Goal: Information Seeking & Learning: Learn about a topic

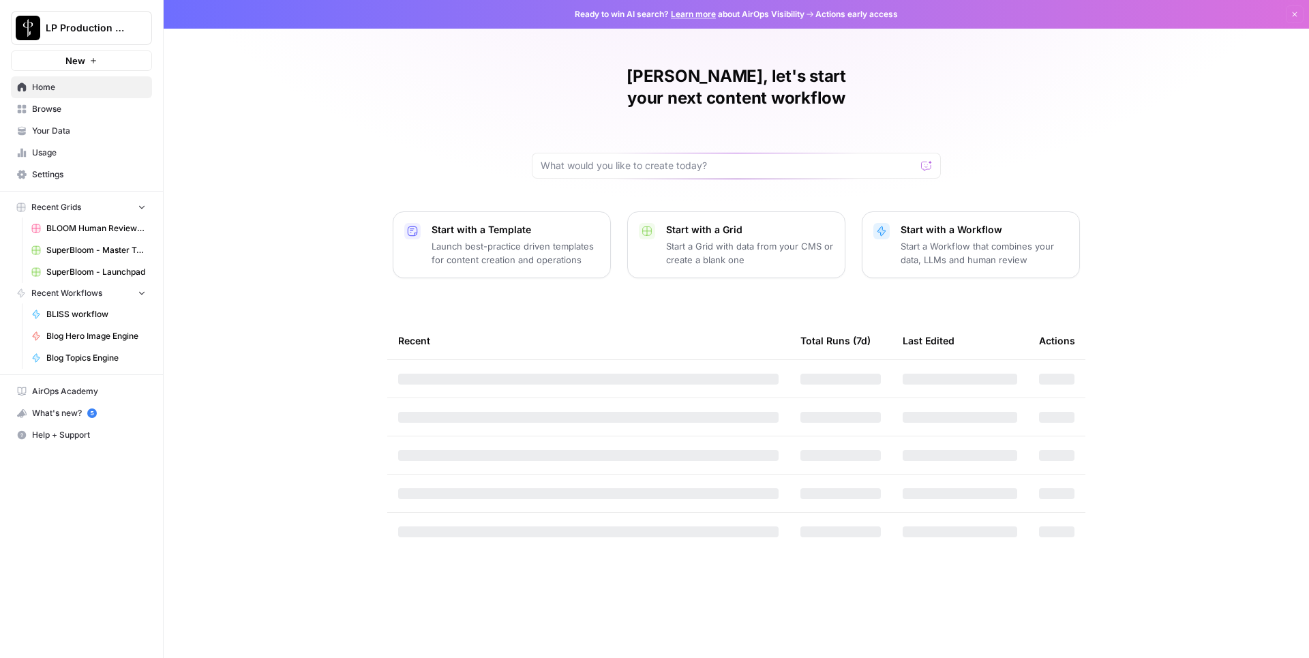
click at [74, 143] on link "Usage" at bounding box center [81, 153] width 141 height 22
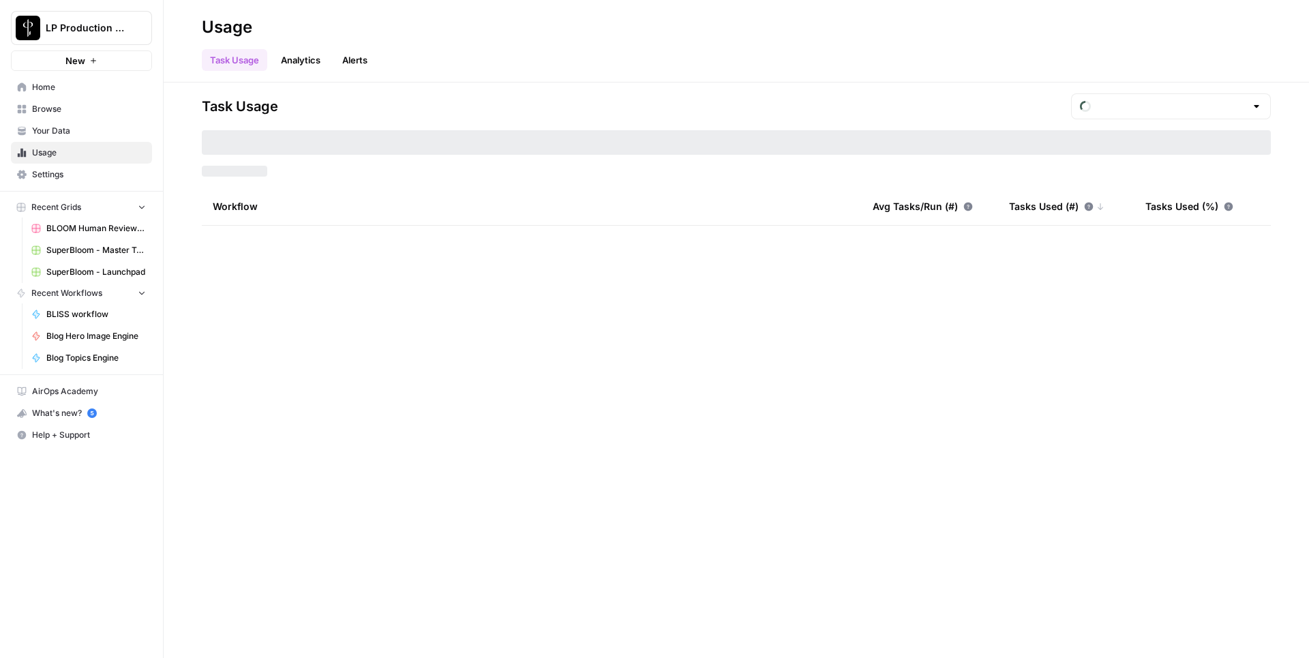
type input "August Tasks"
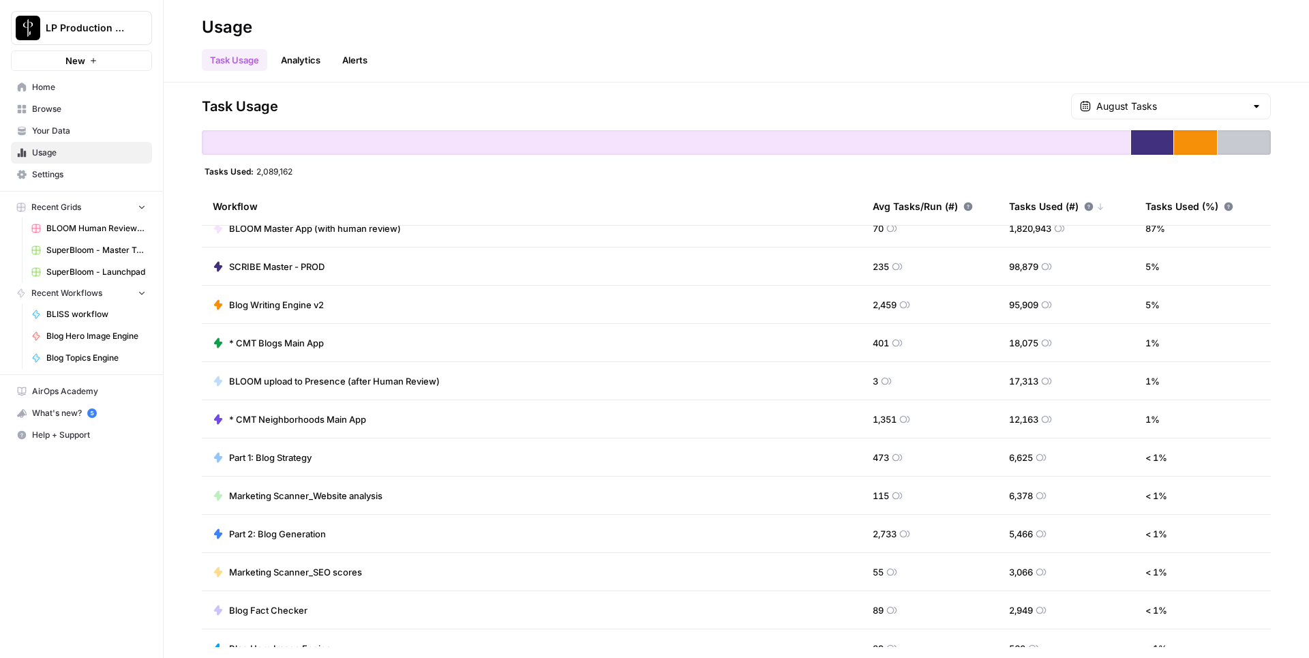
scroll to position [18, 0]
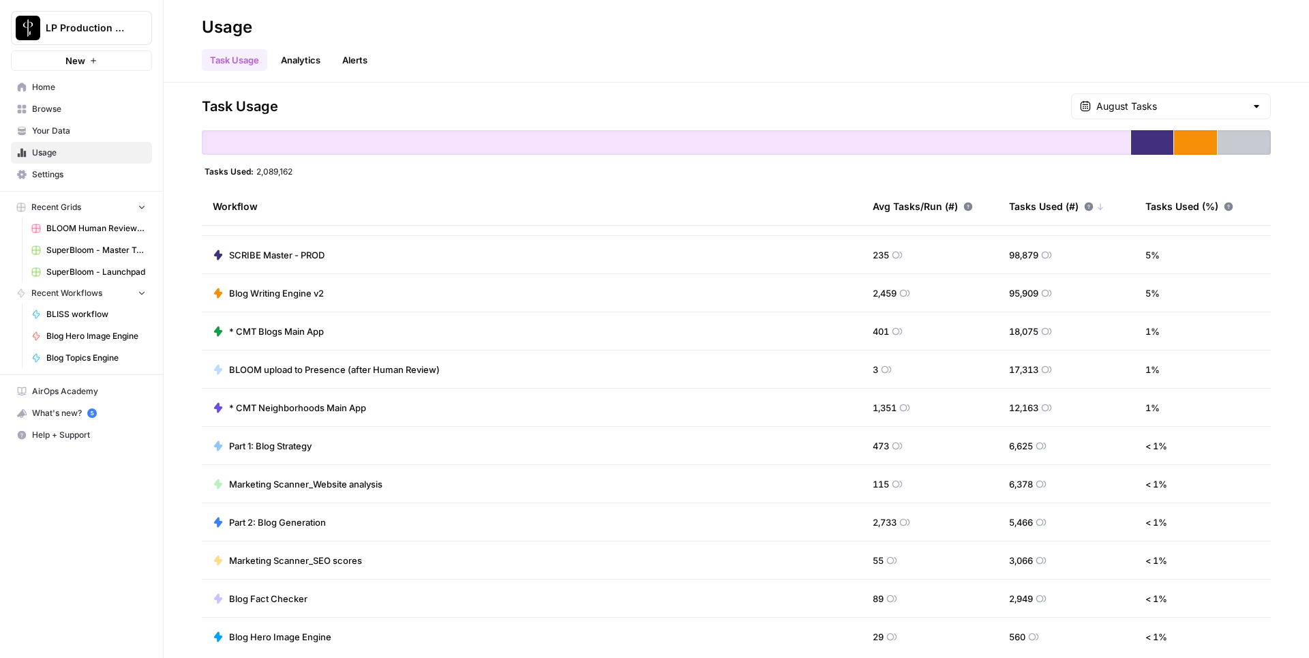
click at [292, 341] on td "* CMT Blogs Main App" at bounding box center [532, 330] width 660 height 37
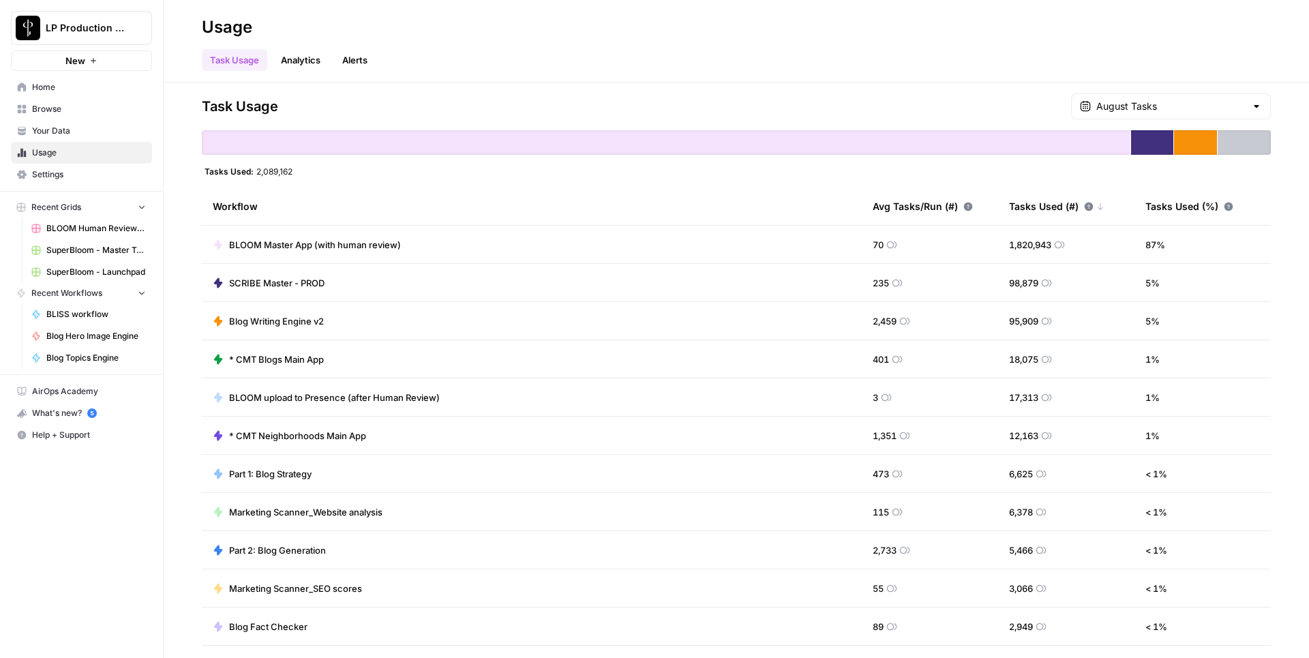
scroll to position [47, 0]
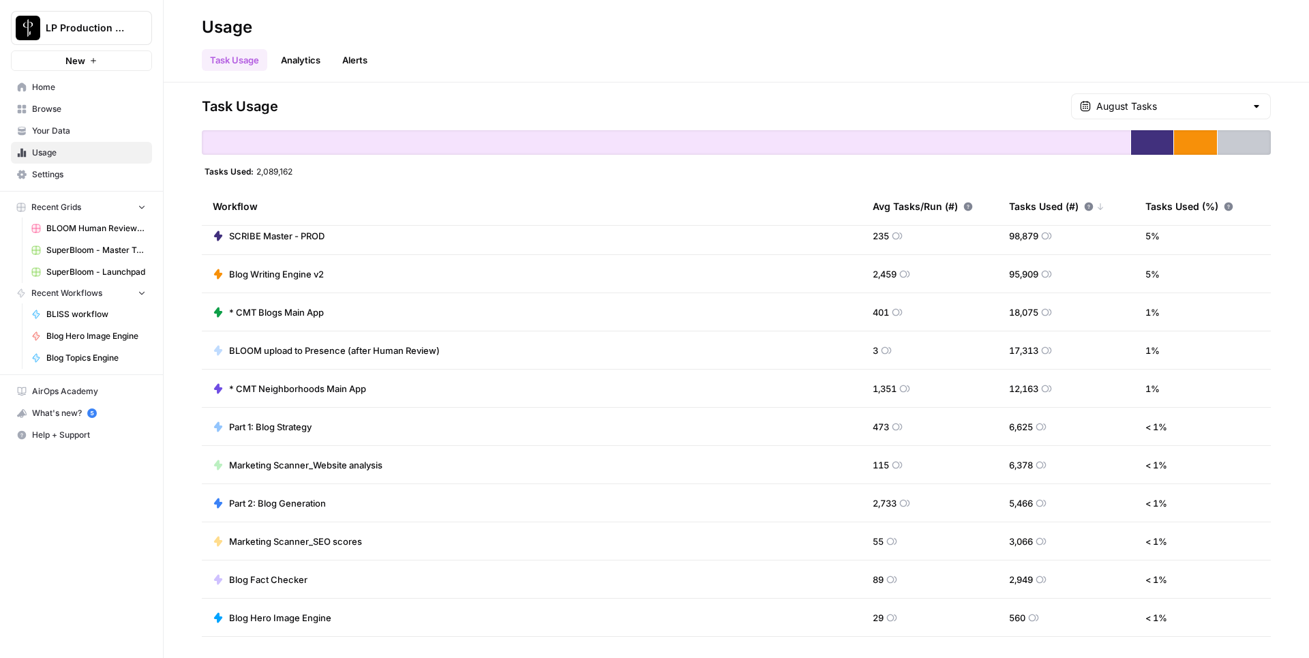
click at [307, 309] on span "* CMT Blogs Main App" at bounding box center [276, 312] width 95 height 14
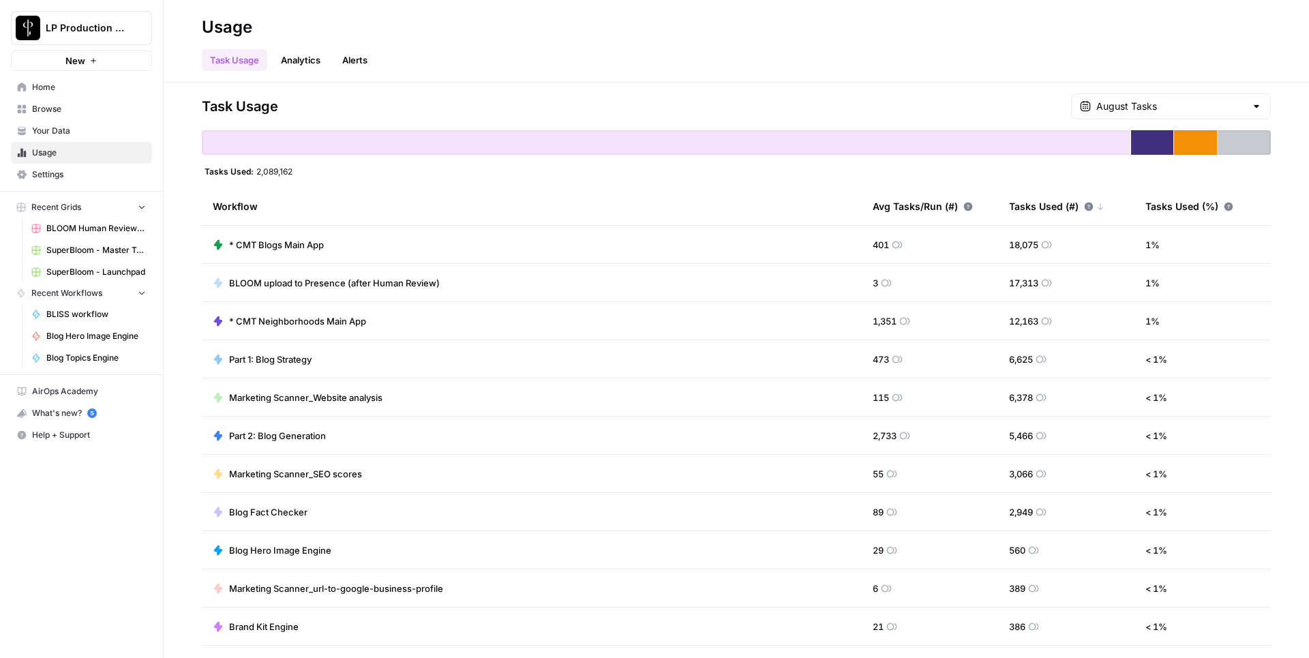
scroll to position [119, 0]
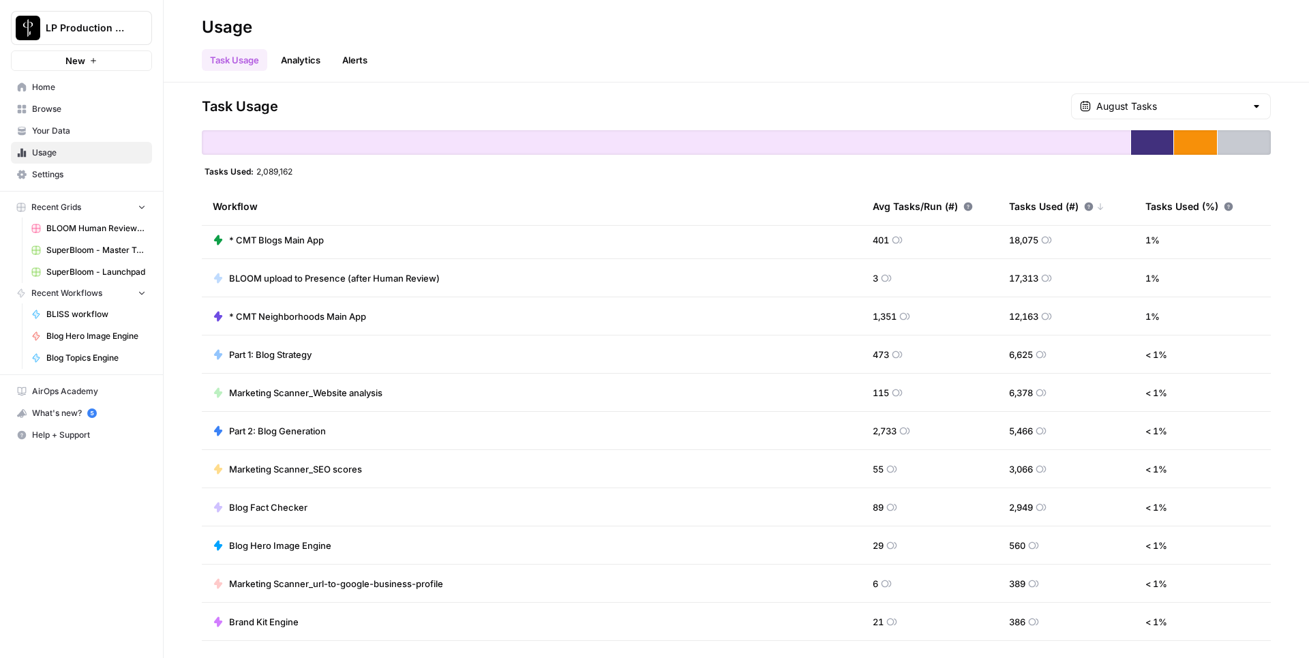
click at [355, 320] on span "* CMT Neighborhoods Main App" at bounding box center [297, 316] width 137 height 14
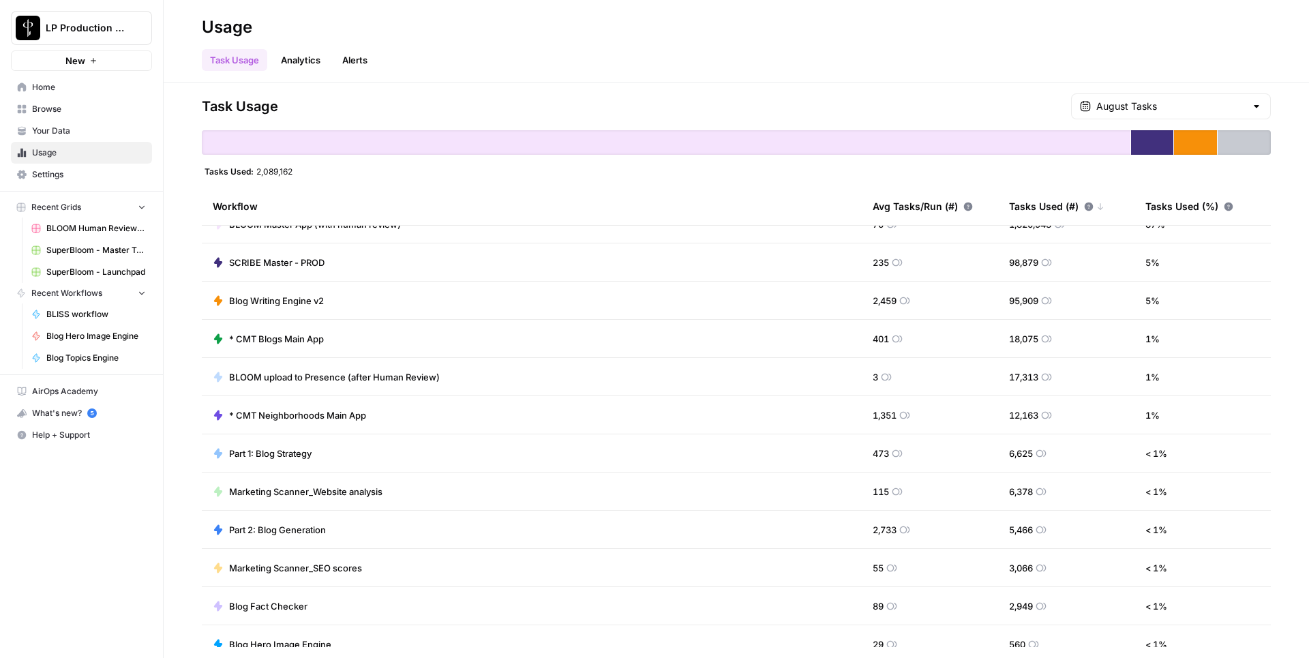
scroll to position [0, 0]
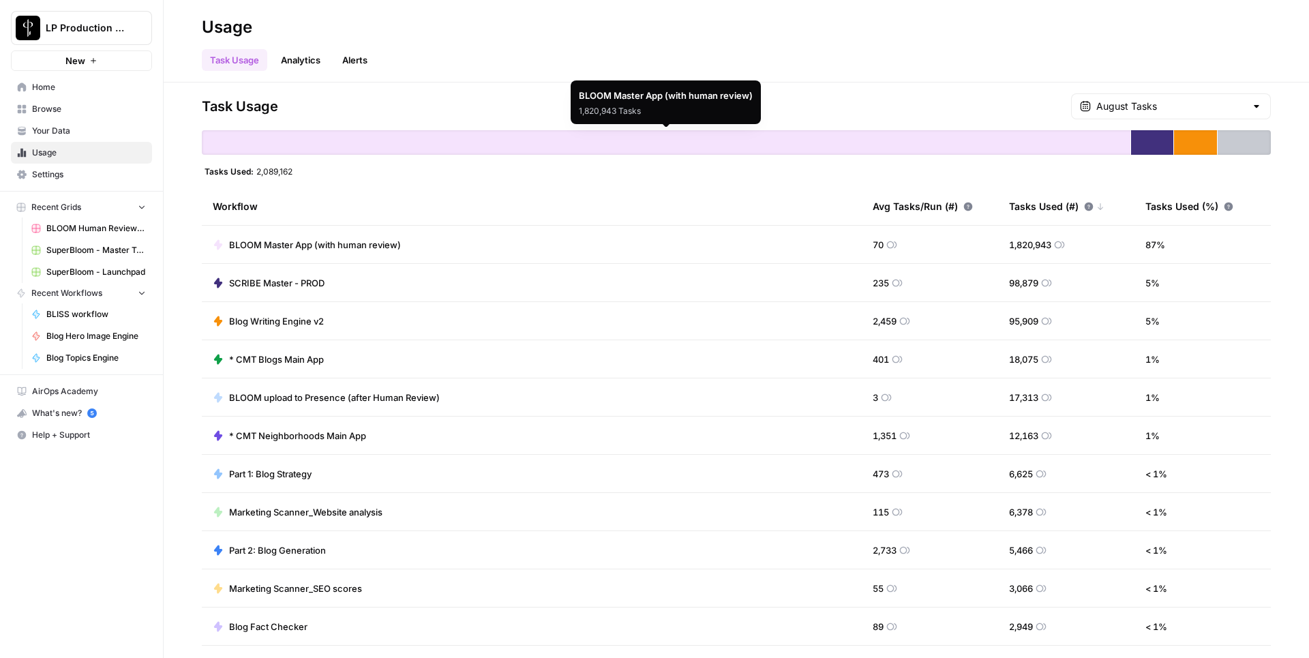
click at [957, 136] on div at bounding box center [666, 142] width 928 height 25
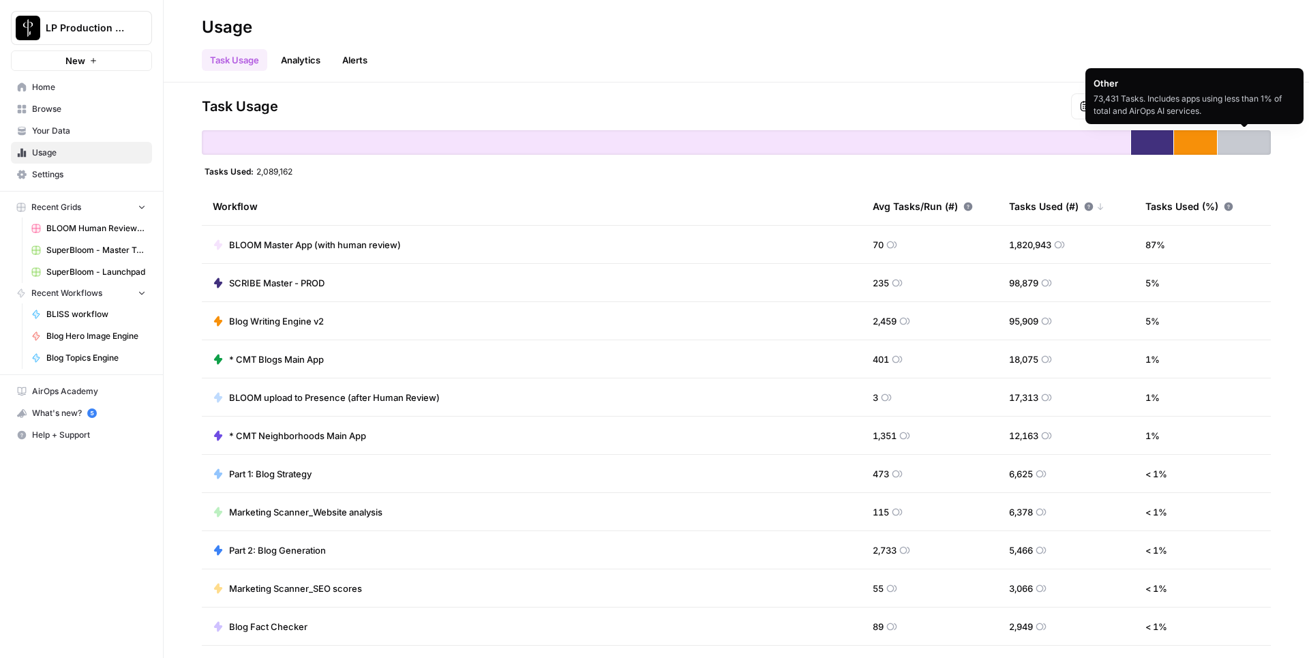
click at [1229, 138] on div at bounding box center [1243, 142] width 53 height 25
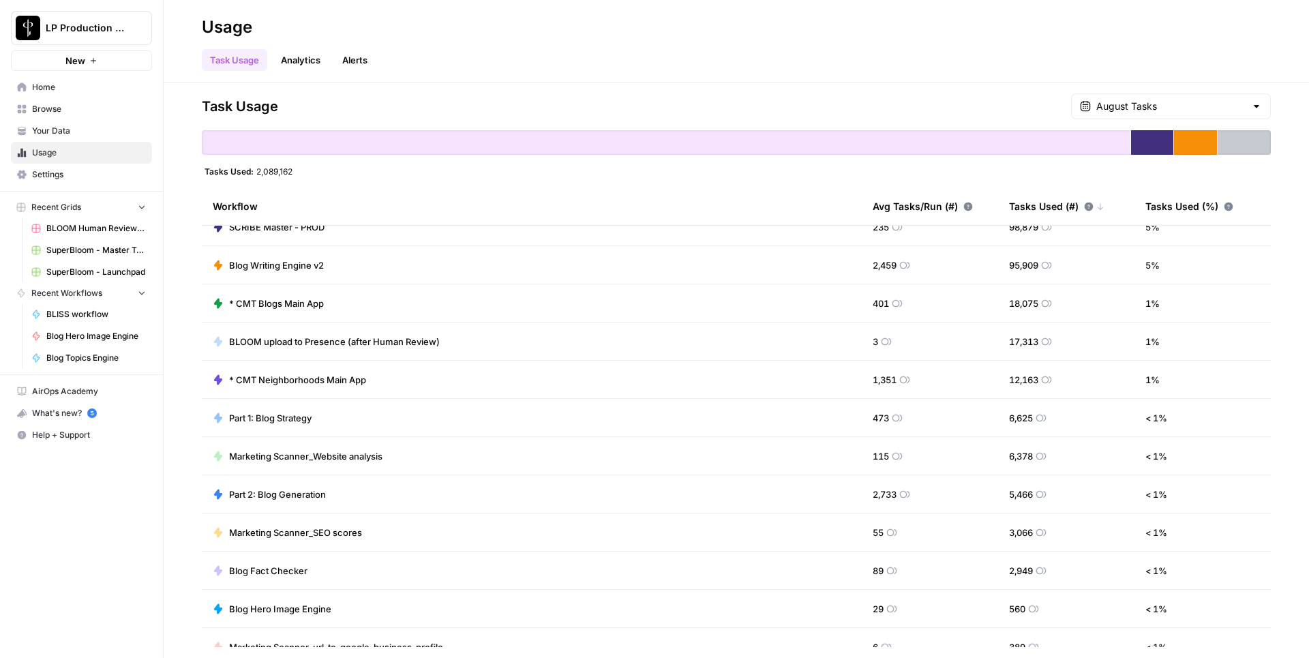
scroll to position [57, 0]
click at [945, 207] on div "Avg Tasks/Run (#)" at bounding box center [923, 205] width 100 height 37
